Goal: Information Seeking & Learning: Check status

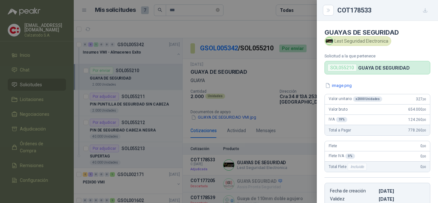
click at [165, 108] on div at bounding box center [219, 101] width 438 height 203
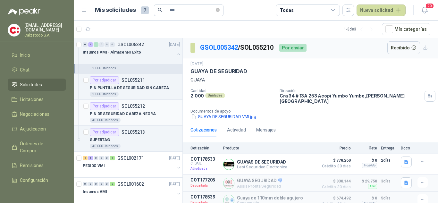
scroll to position [24, 0]
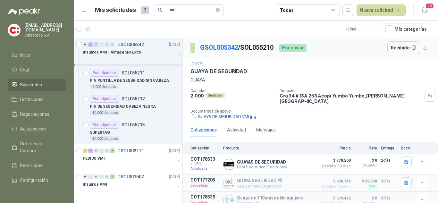
click at [38, 83] on span "Solicitudes" at bounding box center [31, 84] width 22 height 7
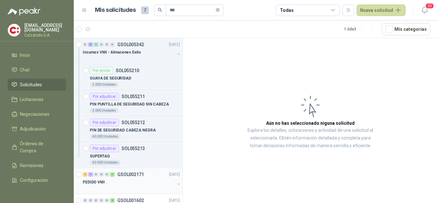
scroll to position [24, 0]
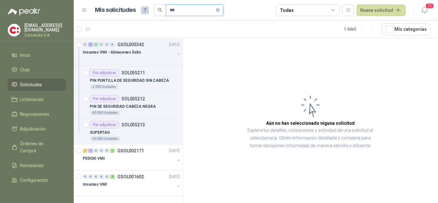
drag, startPoint x: 174, startPoint y: 11, endPoint x: 135, endPoint y: 14, distance: 39.3
click at [135, 14] on div "Mis solicitudes 7 ***" at bounding box center [159, 10] width 129 height 12
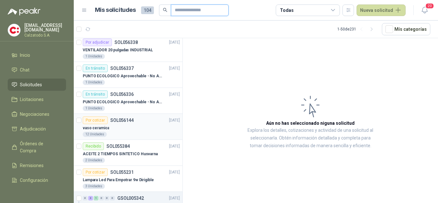
scroll to position [175, 0]
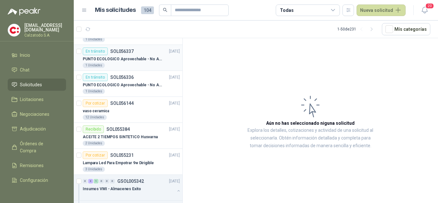
click at [130, 56] on p "PUNTO ECOLOGICO Aprovechable - No Aprovechable 20Litros Blanco - Negro" at bounding box center [123, 59] width 80 height 6
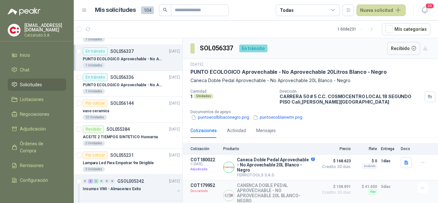
click at [304, 123] on div "[DATE] PUNTO ECOLOGICO Aprovechable - No Aprovechable 20Litros Blanco - Negro C…" at bounding box center [310, 91] width 255 height 64
click at [129, 87] on p "PUNTO ECOLOGICO Aprovechable - No Aprovechable 20Litros Blanco - Negro" at bounding box center [123, 85] width 80 height 6
